Goal: Contribute content

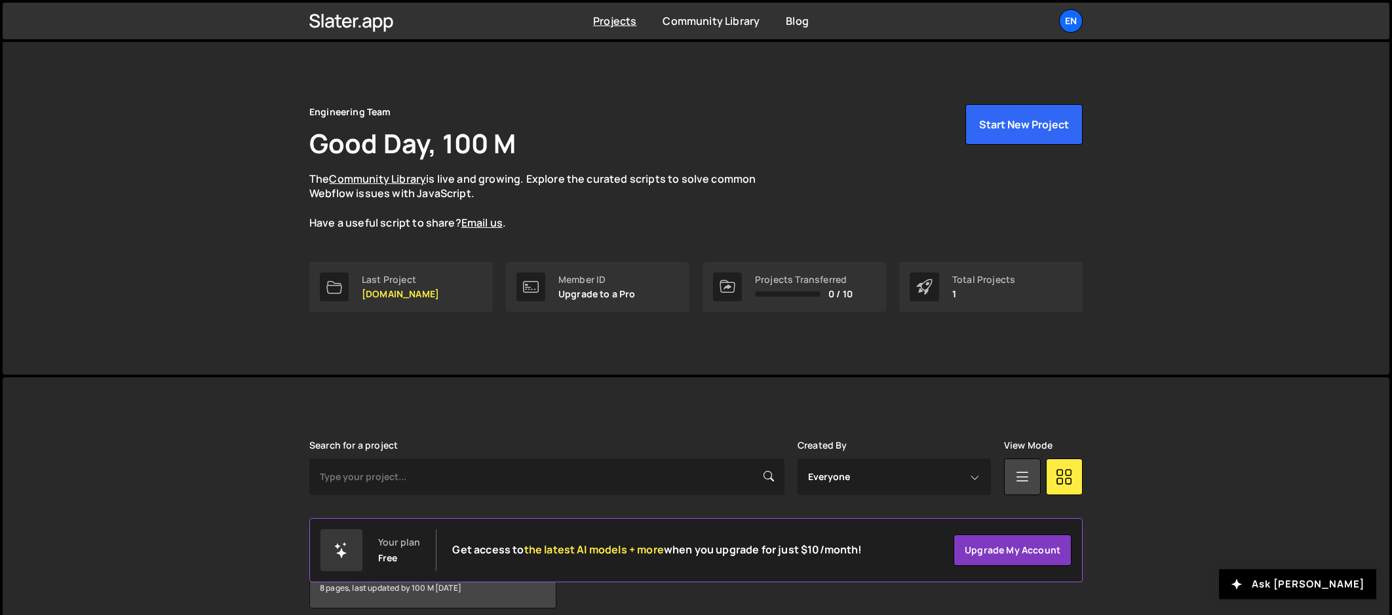
scroll to position [59, 0]
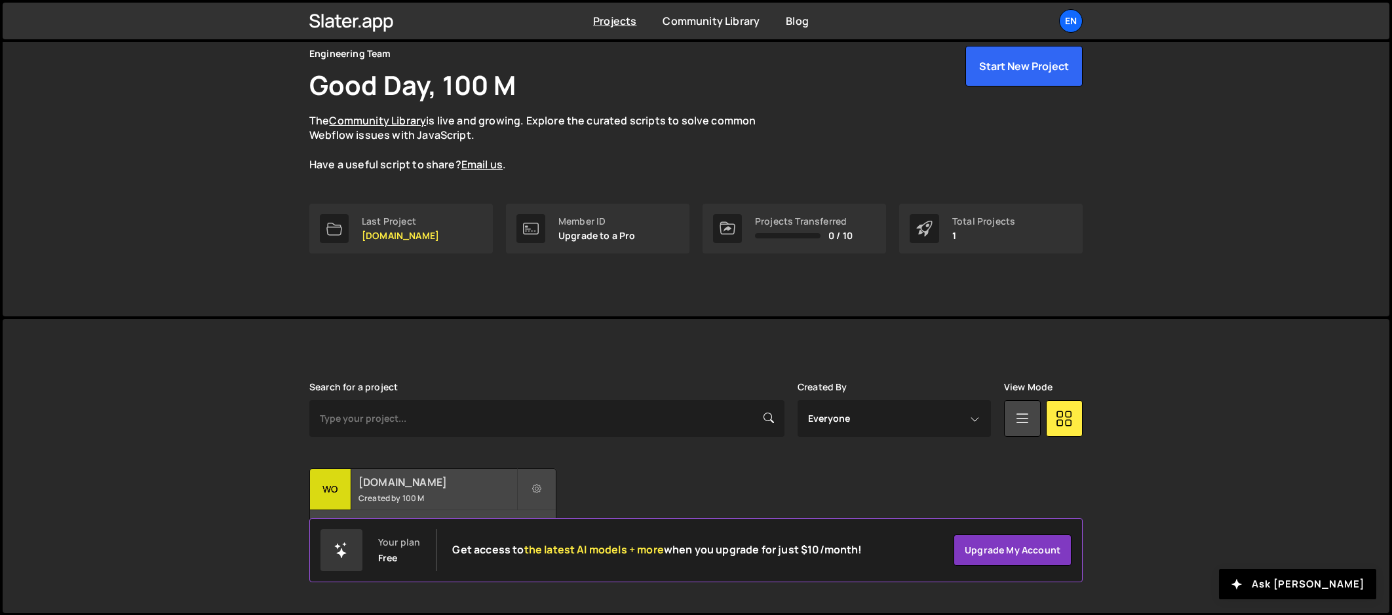
click at [353, 476] on div "[DOMAIN_NAME] Created by 100 M" at bounding box center [433, 489] width 246 height 41
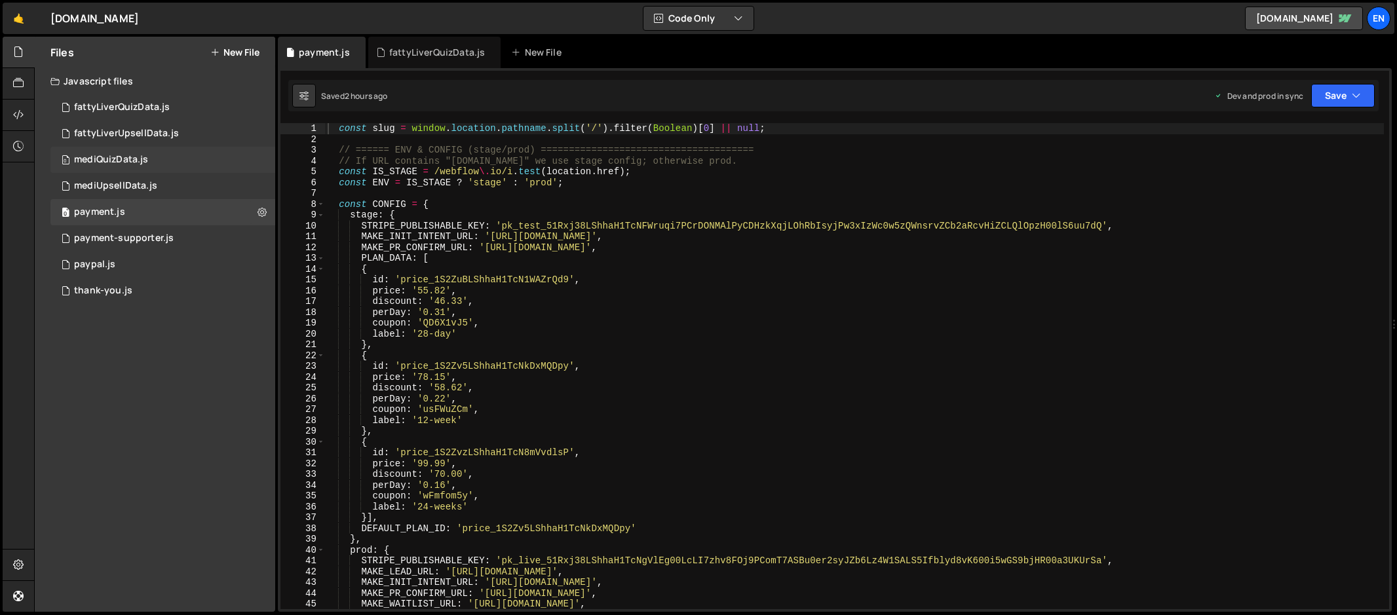
click at [133, 163] on div "mediQuizData.js" at bounding box center [111, 160] width 74 height 12
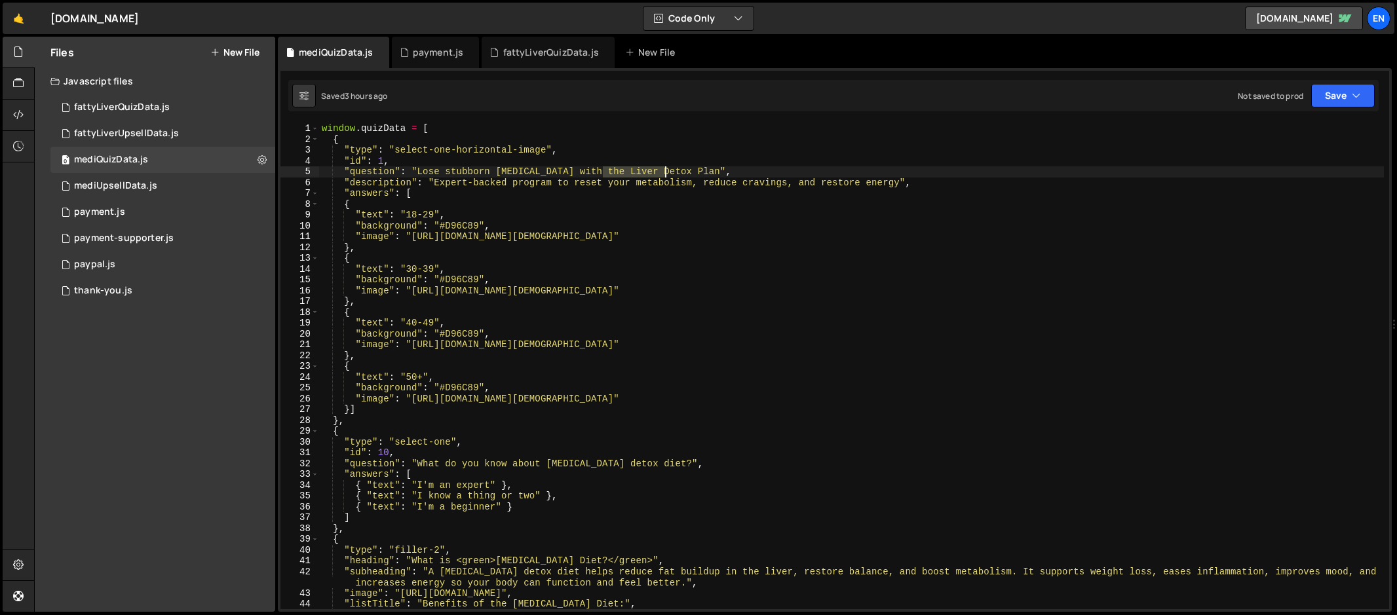
drag, startPoint x: 603, startPoint y: 172, endPoint x: 691, endPoint y: 175, distance: 87.8
click at [664, 172] on div "window . quizData = [ { "type" : "select-one-horizontal-image" , "id" : 1 , "qu…" at bounding box center [851, 377] width 1065 height 508
paste textarea "Mediterranean"
type textarea ""question": "Lose stubborn belly fat with the Mediterranean Plan","
click at [1349, 98] on button "Save" at bounding box center [1343, 96] width 64 height 24
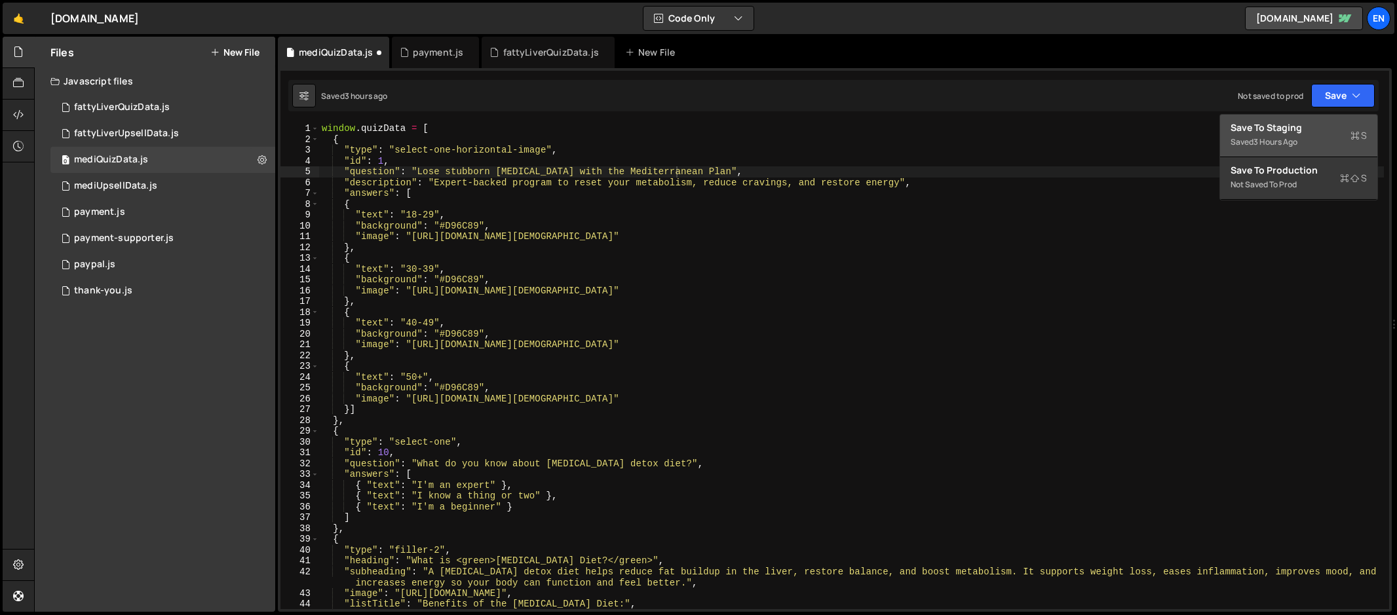
click at [1293, 128] on div "Save to Staging S" at bounding box center [1299, 127] width 136 height 13
